Goal: Task Accomplishment & Management: Complete application form

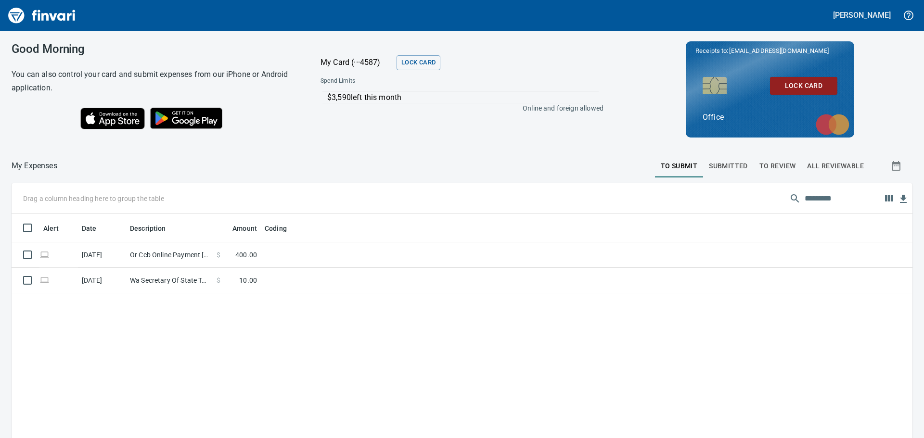
scroll to position [325, 886]
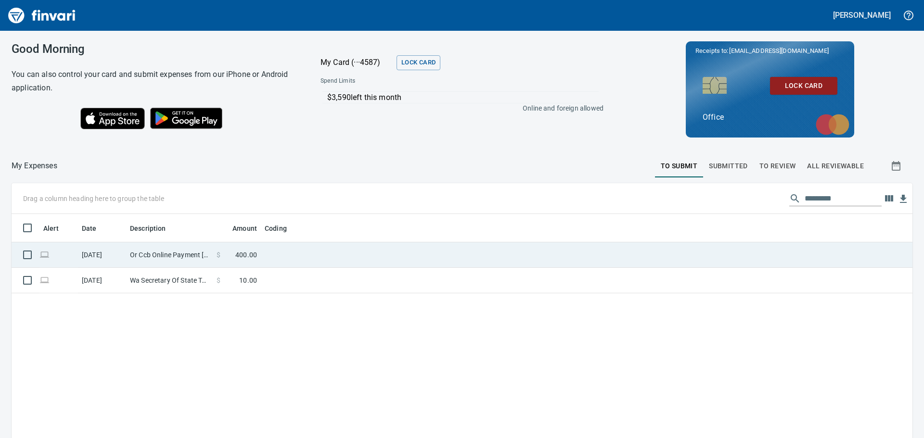
click at [149, 256] on td "Or Ccb Online Payment [GEOGRAPHIC_DATA] OR" at bounding box center [169, 256] width 87 height 26
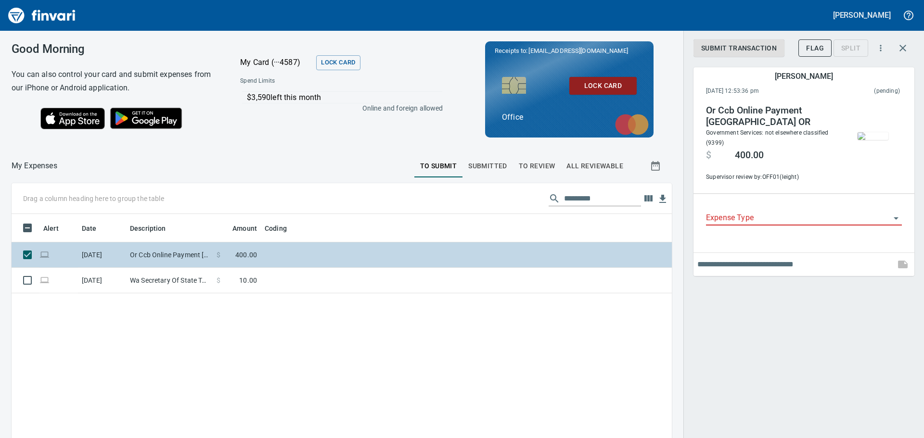
scroll to position [325, 646]
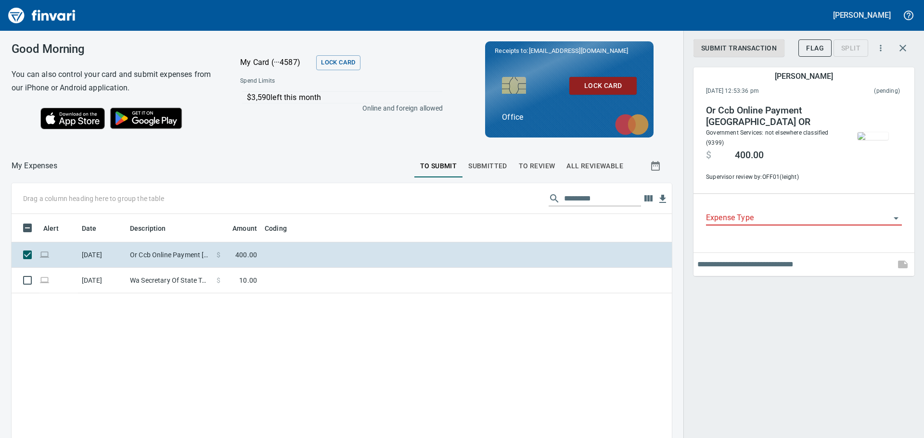
click at [742, 221] on input "Expense Type" at bounding box center [798, 218] width 184 height 13
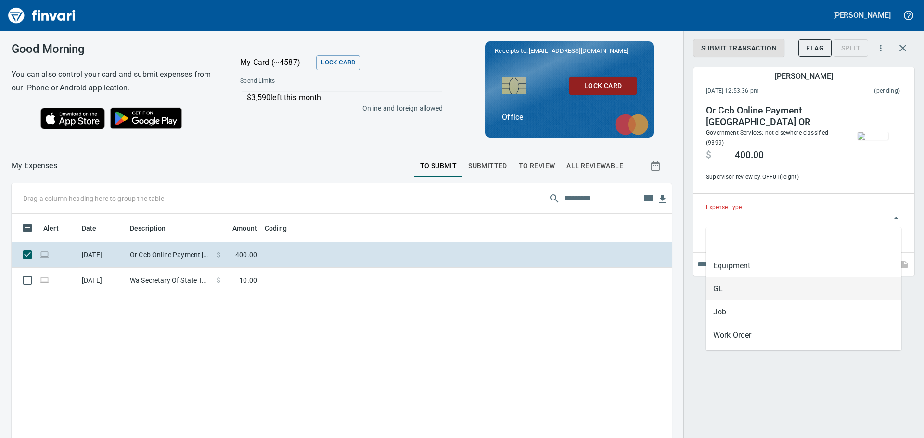
click at [745, 293] on li "GL" at bounding box center [803, 289] width 196 height 23
type input "**"
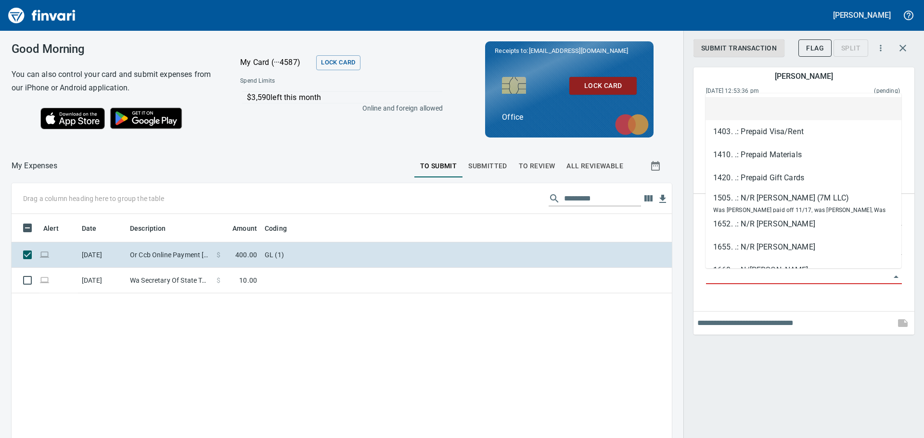
click at [780, 271] on input "GL Account" at bounding box center [798, 276] width 184 height 13
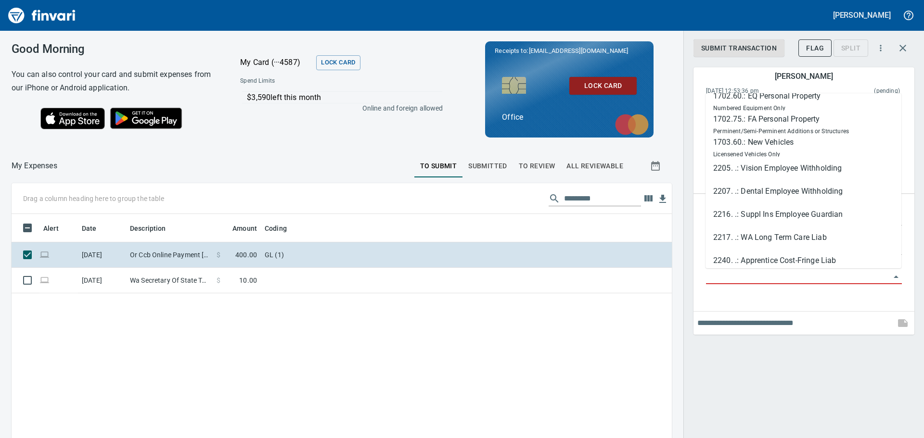
scroll to position [0, 0]
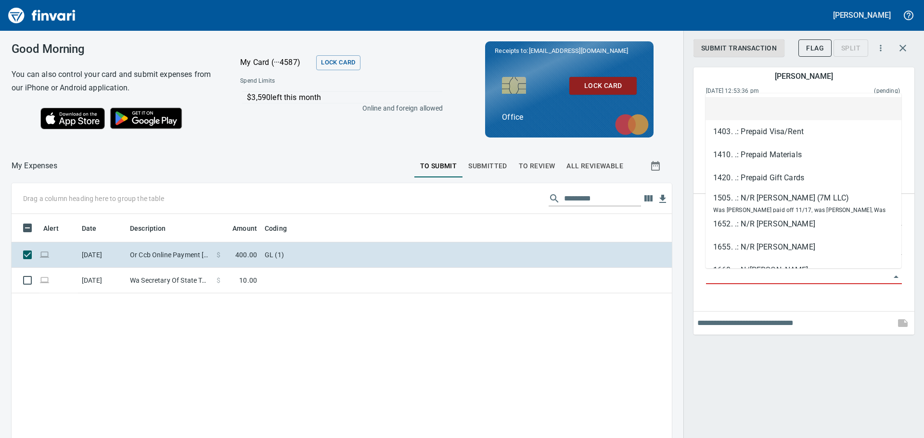
click at [778, 112] on li at bounding box center [803, 108] width 196 height 23
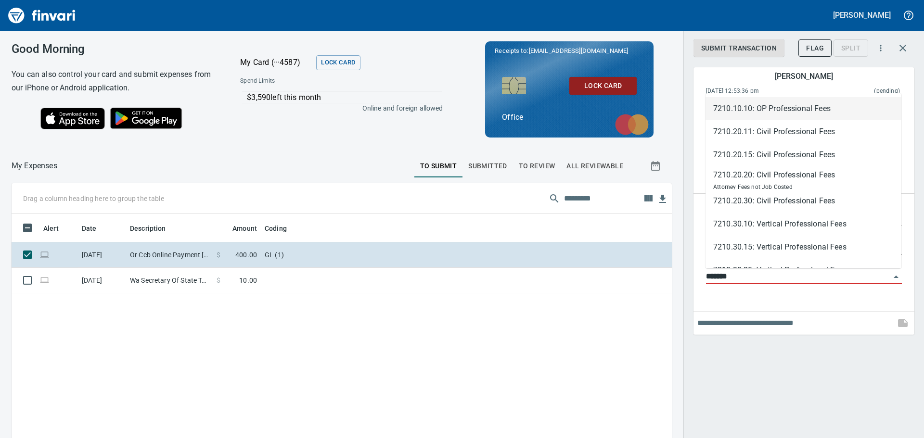
click at [807, 105] on li "7210.10.10: OP Professional Fees" at bounding box center [803, 108] width 196 height 23
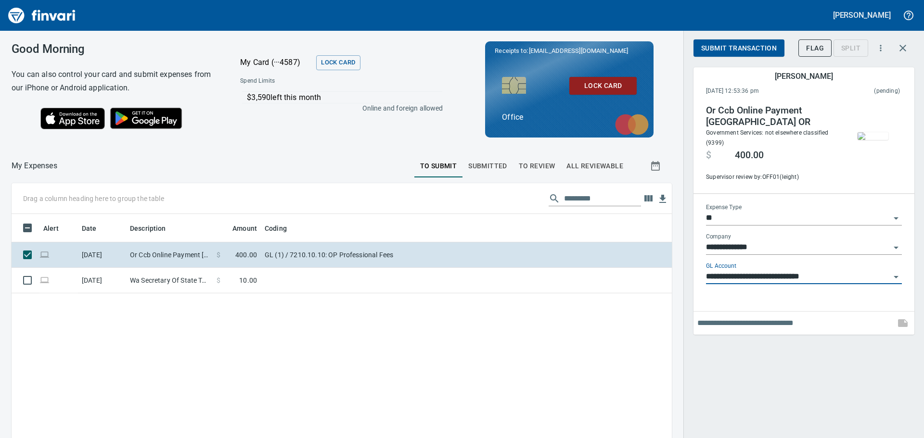
scroll to position [325, 646]
type input "**********"
click at [780, 324] on input "text" at bounding box center [794, 323] width 194 height 15
type input "**********"
click at [742, 46] on span "Submit Transaction" at bounding box center [739, 48] width 76 height 12
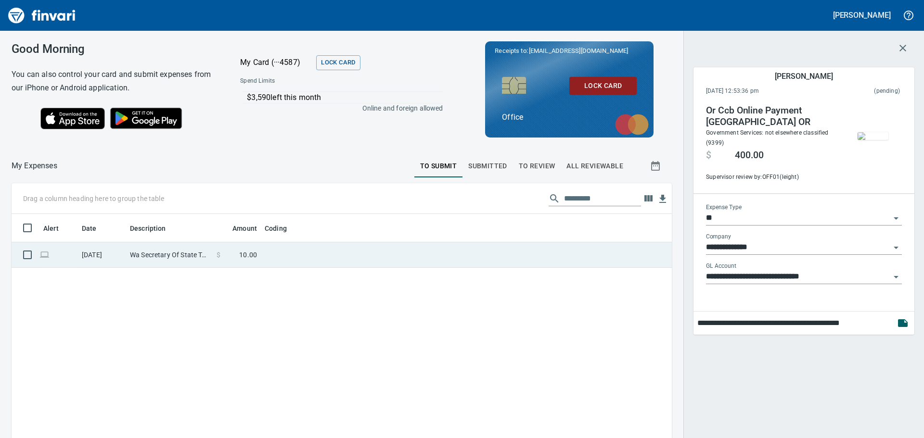
click at [181, 260] on td "Wa Secretary Of State Tumwater [GEOGRAPHIC_DATA]" at bounding box center [169, 256] width 87 height 26
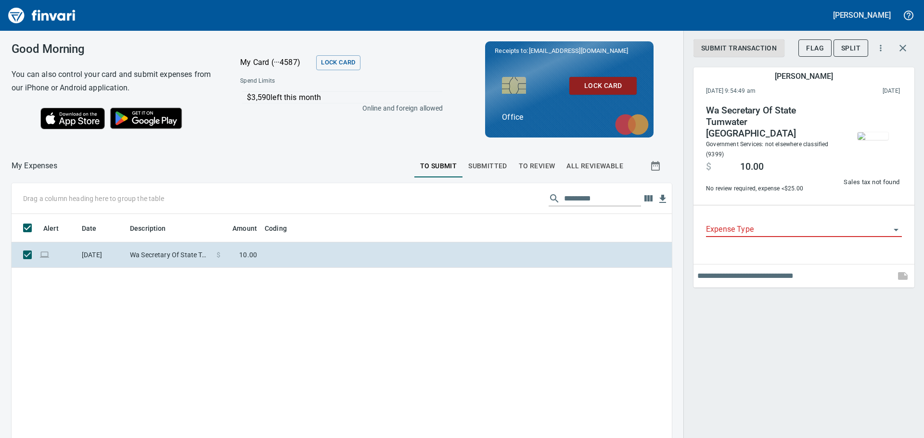
click at [895, 225] on icon "Open" at bounding box center [896, 230] width 12 height 12
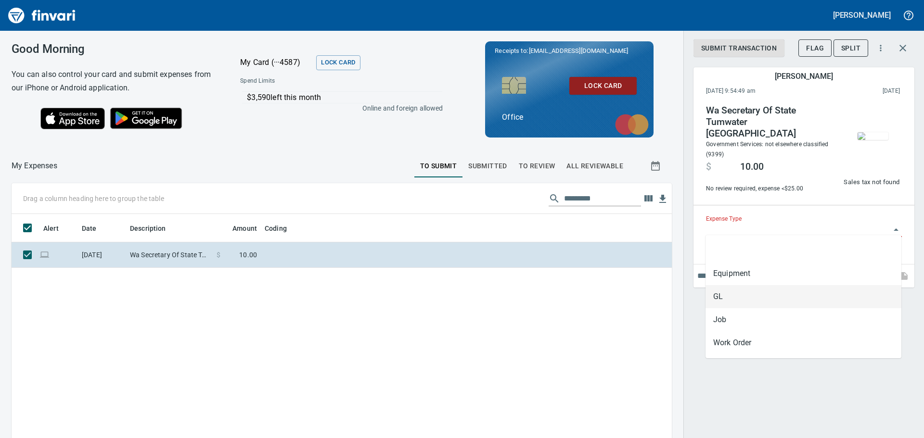
click at [807, 299] on li "GL" at bounding box center [803, 296] width 196 height 23
type input "**"
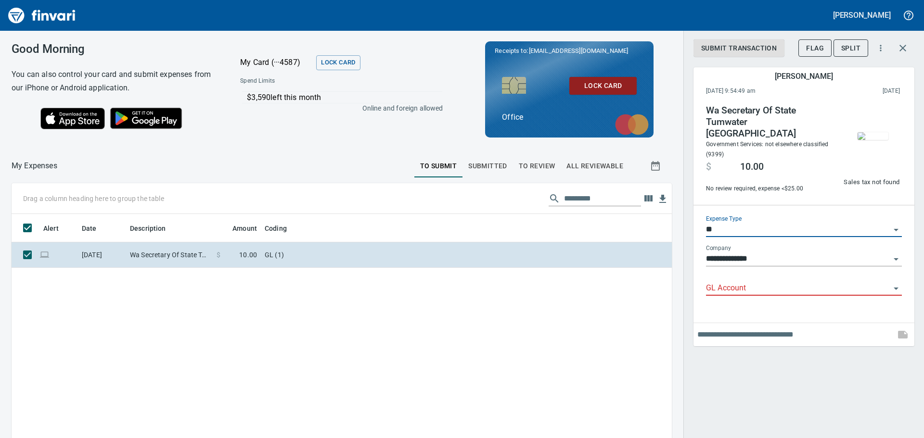
click at [773, 284] on input "GL Account" at bounding box center [798, 288] width 184 height 13
click at [877, 132] on img "button" at bounding box center [872, 136] width 31 height 8
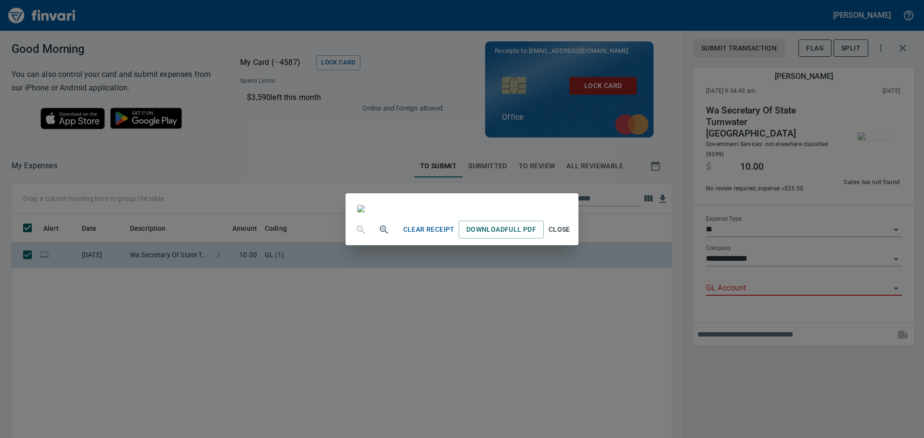
click at [785, 287] on div "Clear Receipt Download Full PDF Close" at bounding box center [462, 219] width 924 height 438
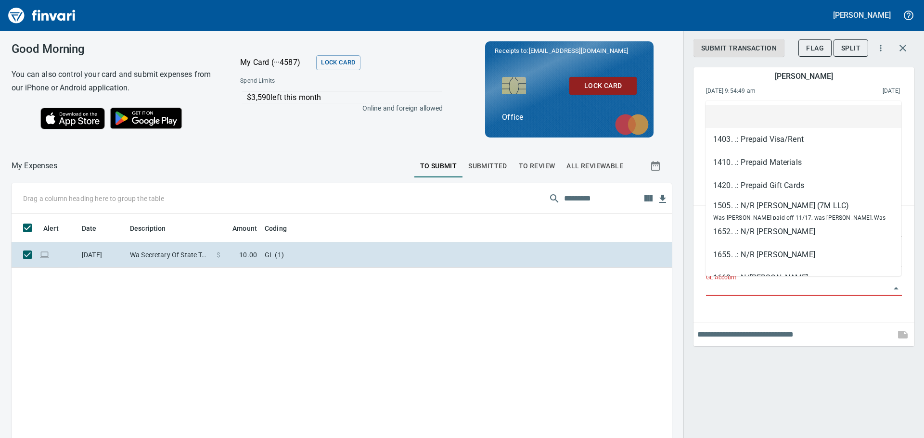
click at [781, 284] on input "GL Account" at bounding box center [798, 288] width 184 height 13
click at [736, 110] on li at bounding box center [803, 116] width 196 height 23
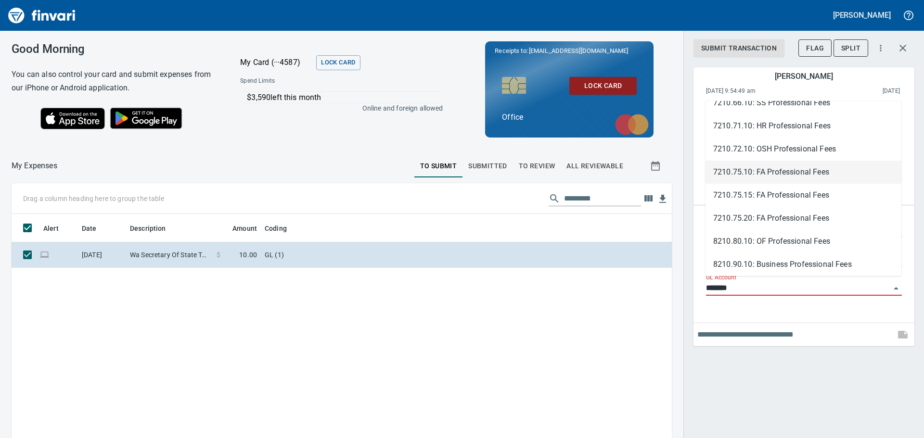
scroll to position [364, 0]
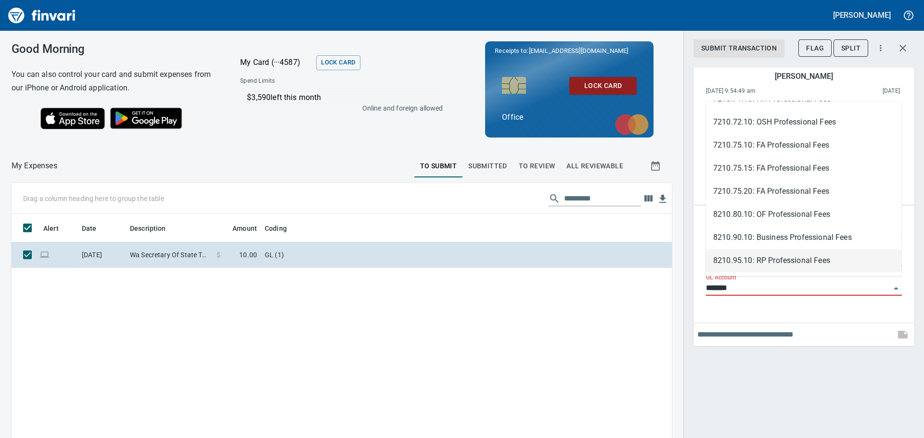
click at [803, 263] on li "8210.95.10: RP Professional Fees" at bounding box center [803, 260] width 196 height 23
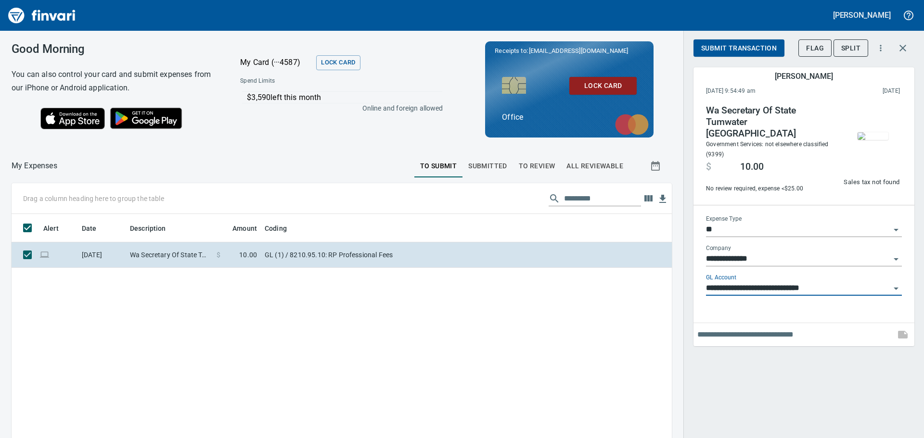
type input "**********"
click at [867, 140] on img "button" at bounding box center [872, 136] width 31 height 8
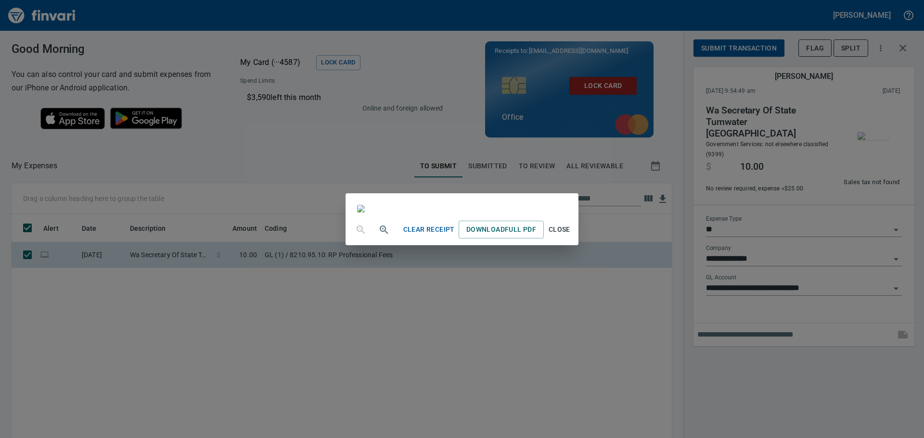
click at [716, 330] on div "Clear Receipt Download Full PDF Close" at bounding box center [462, 219] width 924 height 438
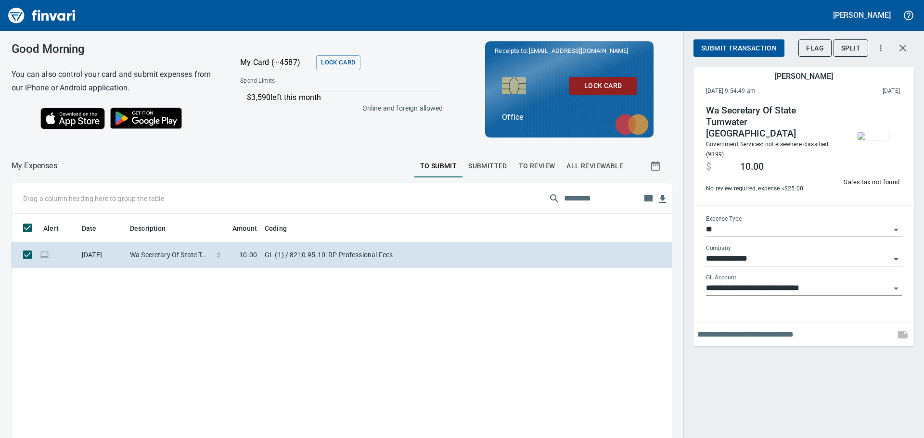
click at [721, 333] on input "text" at bounding box center [794, 334] width 194 height 15
type input "**********"
click at [765, 46] on span "Submit Transaction" at bounding box center [739, 48] width 76 height 12
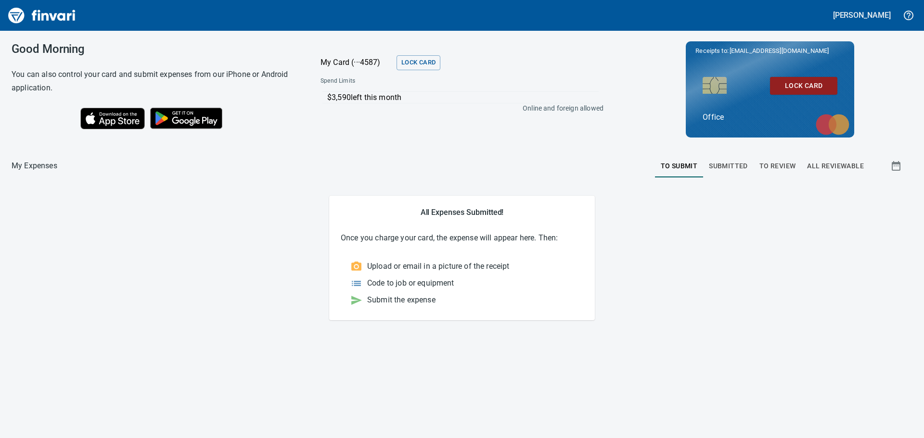
click at [30, 17] on img "Finvari" at bounding box center [42, 15] width 72 height 23
click at [56, 11] on img "Finvari" at bounding box center [42, 15] width 72 height 23
click at [776, 167] on span "To Review" at bounding box center [777, 166] width 37 height 12
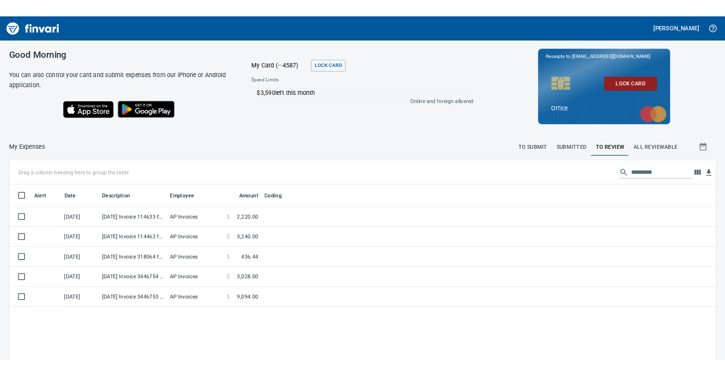
scroll to position [264, 680]
